Goal: Check status: Check status

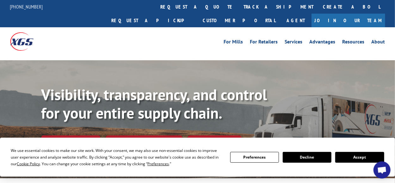
click at [374, 158] on button "Accept" at bounding box center [360, 157] width 49 height 11
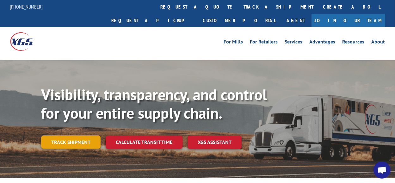
click at [82, 135] on link "Track shipment" at bounding box center [71, 141] width 60 height 13
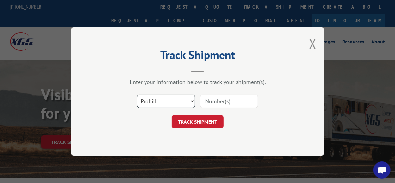
click at [152, 97] on select "Select category... Probill BOL PO" at bounding box center [166, 100] width 58 height 13
select select "bol"
click at [137, 94] on select "Select category... Probill BOL PO" at bounding box center [166, 100] width 58 height 13
paste input "7040714"
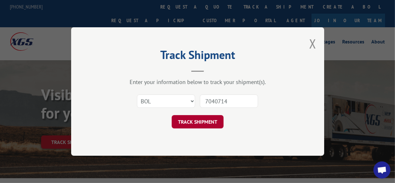
type input "7040714"
click at [202, 121] on button "TRACK SHIPMENT" at bounding box center [198, 121] width 52 height 13
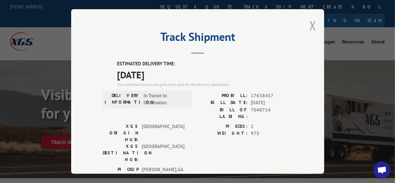
click at [311, 21] on button "Close modal" at bounding box center [313, 25] width 7 height 17
